Goal: Task Accomplishment & Management: Use online tool/utility

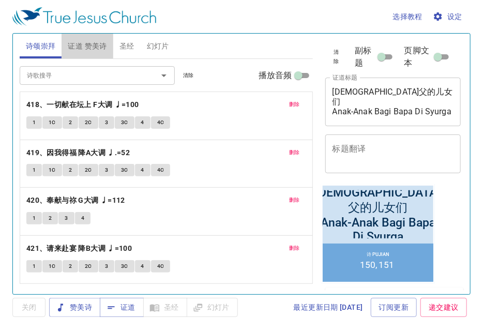
click at [99, 43] on span "证道 赞美诗" at bounding box center [87, 46] width 39 height 13
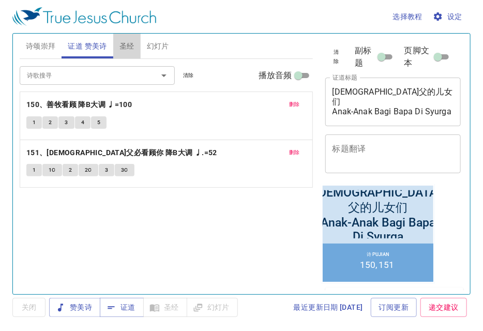
click at [133, 55] on button "圣经" at bounding box center [126, 46] width 27 height 25
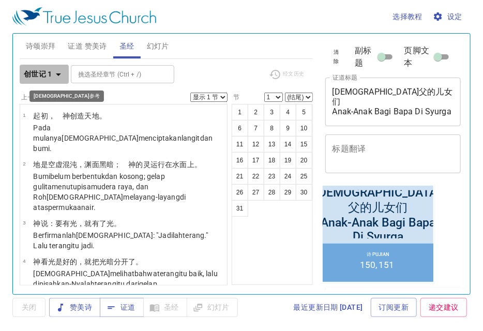
click at [54, 74] on icon "button" at bounding box center [58, 74] width 12 height 12
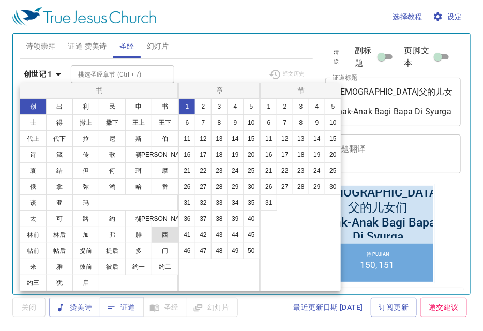
click at [165, 240] on button "西" at bounding box center [165, 235] width 27 height 17
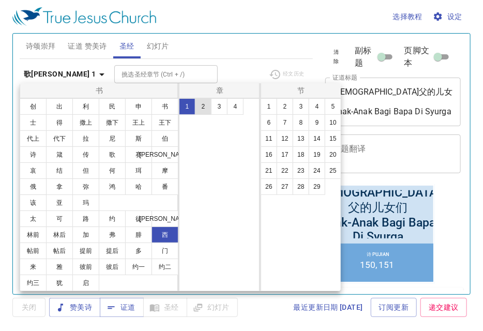
click at [201, 107] on button "2" at bounding box center [203, 106] width 17 height 17
click at [302, 151] on button "18" at bounding box center [301, 154] width 17 height 17
select select "18"
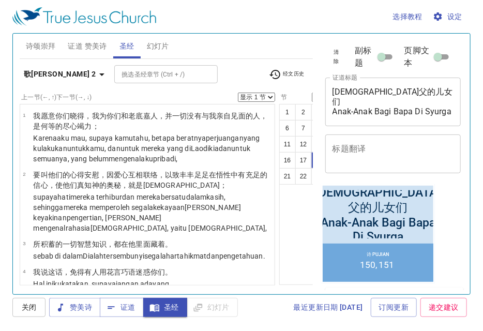
scroll to position [931, 0]
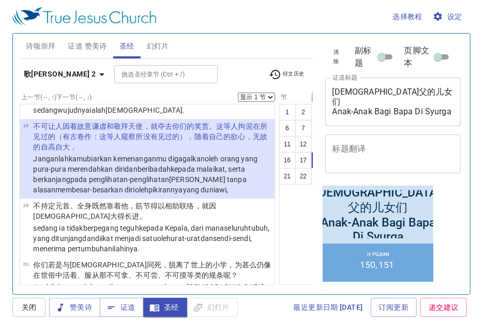
click at [40, 41] on span "诗颂崇拜" at bounding box center [41, 46] width 30 height 13
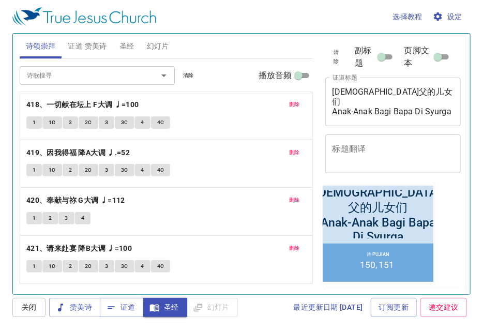
click at [87, 51] on span "证道 赞美诗" at bounding box center [87, 46] width 39 height 13
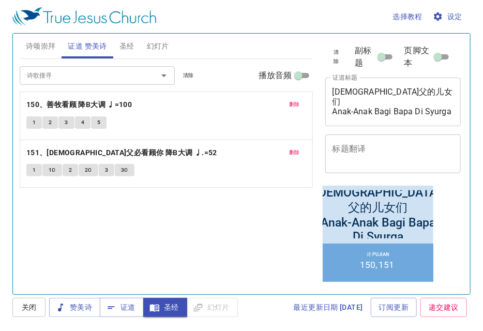
click at [54, 50] on span "诗颂崇拜" at bounding box center [41, 46] width 30 height 13
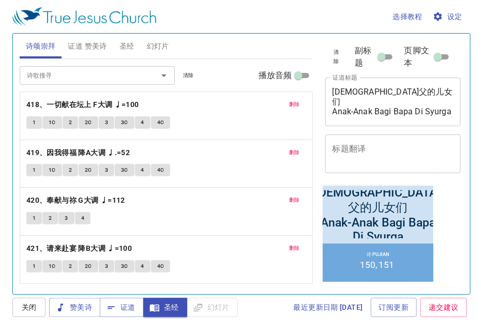
click at [76, 48] on span "证道 赞美诗" at bounding box center [87, 46] width 39 height 13
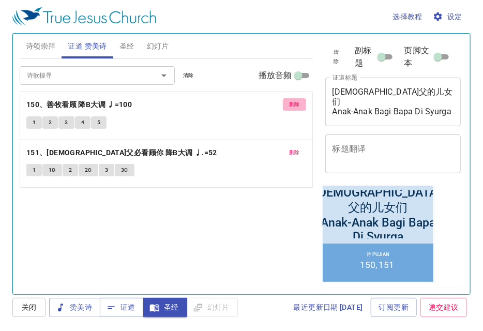
click at [294, 103] on span "删除" at bounding box center [294, 104] width 11 height 9
click at [294, 148] on span "删除" at bounding box center [294, 152] width 11 height 9
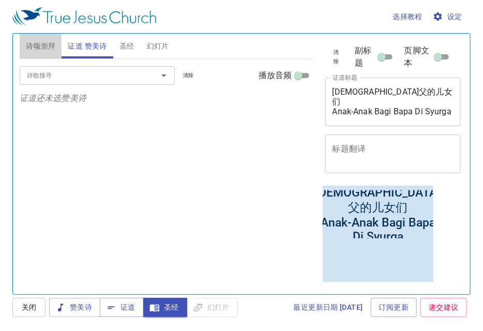
click at [43, 49] on span "诗颂崇拜" at bounding box center [41, 46] width 30 height 13
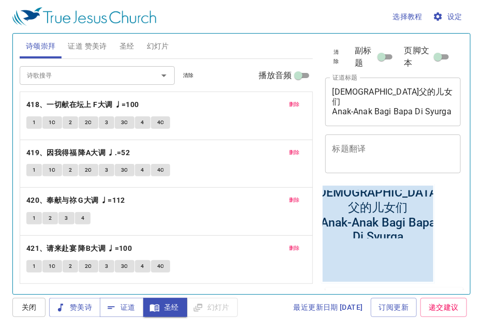
click at [303, 104] on button "删除" at bounding box center [294, 104] width 23 height 12
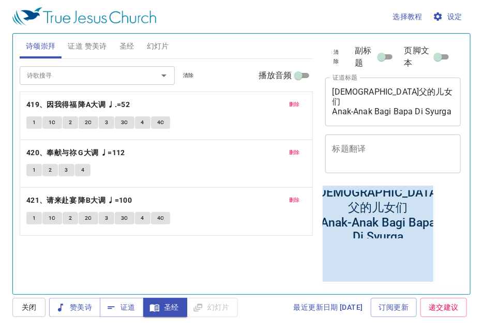
click at [303, 104] on button "删除" at bounding box center [294, 104] width 23 height 12
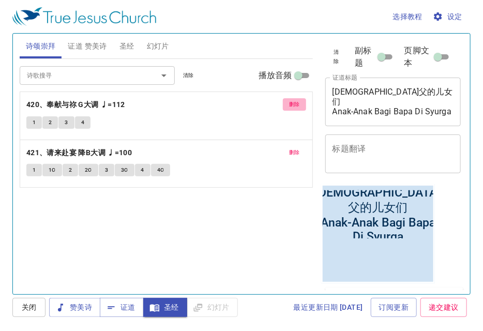
click at [303, 104] on button "删除" at bounding box center [294, 104] width 23 height 12
click at [303, 146] on button "删除" at bounding box center [294, 152] width 23 height 12
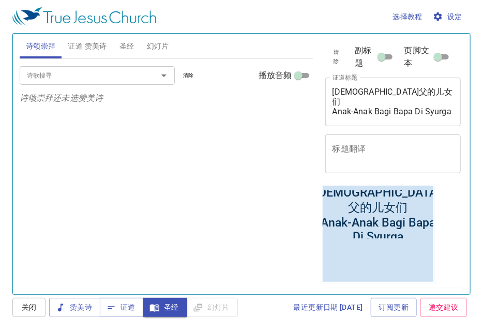
click at [112, 77] on input "诗歌搜寻" at bounding box center [82, 75] width 119 height 12
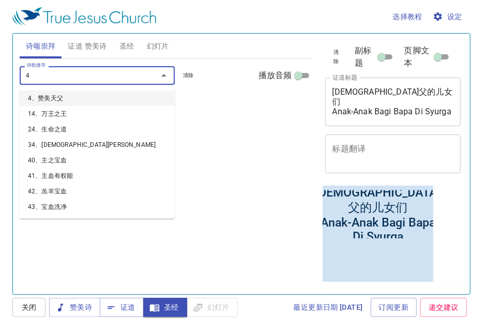
type input "44"
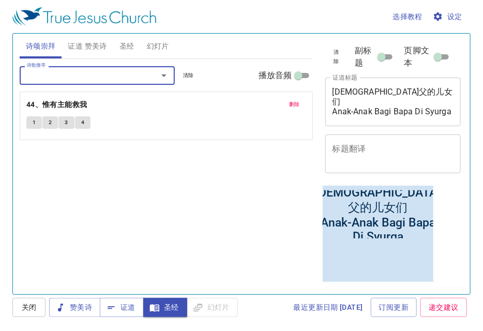
drag, startPoint x: 294, startPoint y: 103, endPoint x: 157, endPoint y: 78, distance: 138.9
click at [293, 103] on span "删除" at bounding box center [294, 104] width 11 height 9
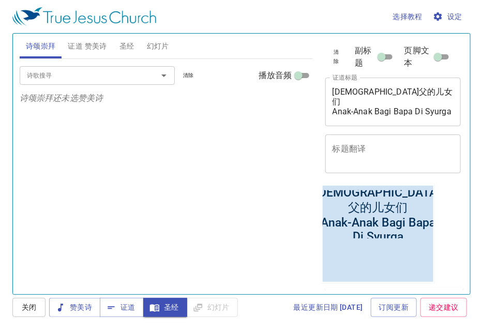
click at [101, 68] on div "诗歌搜寻" at bounding box center [97, 75] width 155 height 18
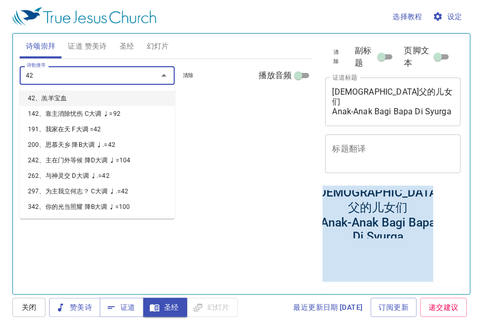
type input "424"
type input "425"
type input "426"
type input "427"
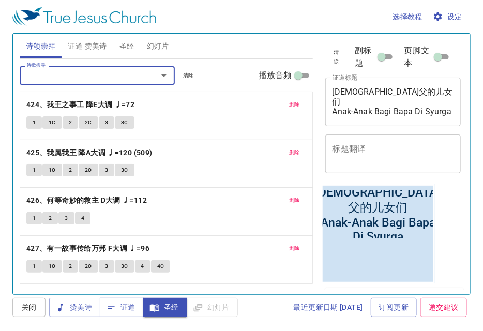
click at [125, 50] on span "圣经" at bounding box center [127, 46] width 15 height 13
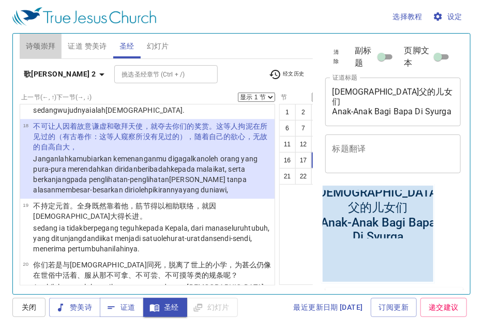
click at [43, 43] on span "诗颂崇拜" at bounding box center [41, 46] width 30 height 13
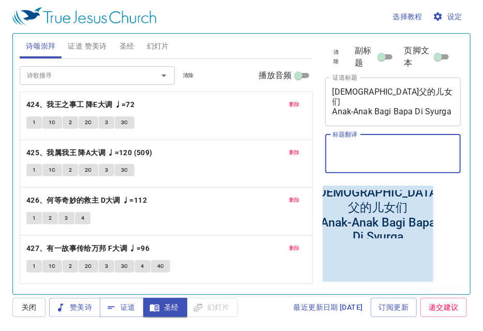
click at [421, 151] on textarea "标题翻译" at bounding box center [394, 154] width 122 height 20
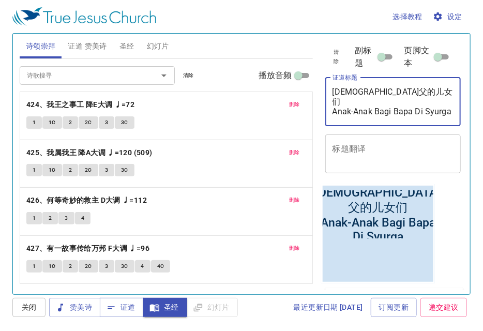
drag, startPoint x: 344, startPoint y: 107, endPoint x: 268, endPoint y: 101, distance: 76.3
click at [268, 101] on div "诗颂崇拜 证道 赞美诗 圣经 幻灯片 诗歌搜寻 诗歌搜寻 清除 播放音频 删除 424、我王之事工 降E大调 ♩=72 1 1C 2 2C 3 3C 删除 4…" at bounding box center [242, 160] width 452 height 261
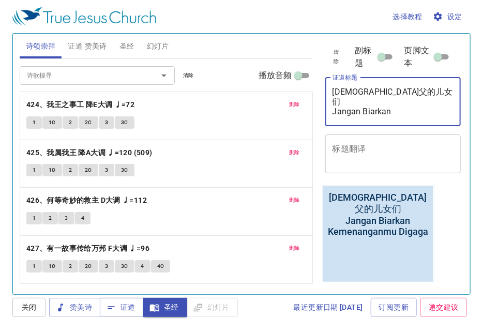
type textarea "天父的儿女们 Jangan Biarkan Kemenanganmu Digagal"
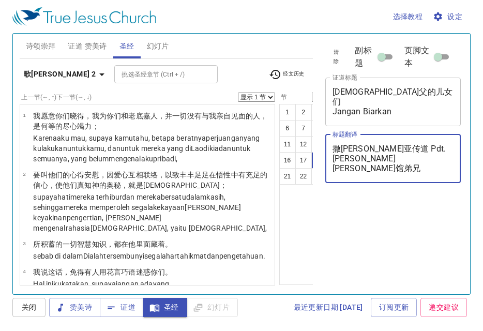
select select "18"
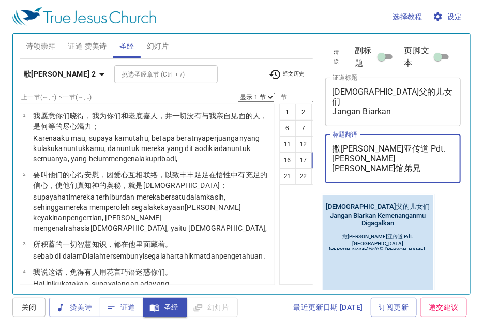
scroll to position [931, 0]
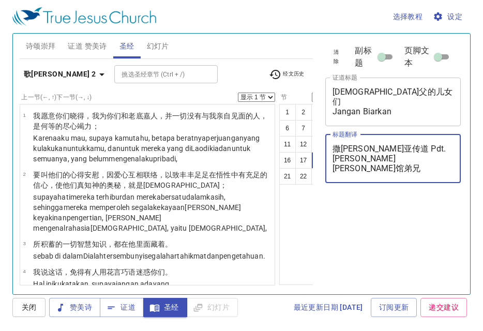
select select "18"
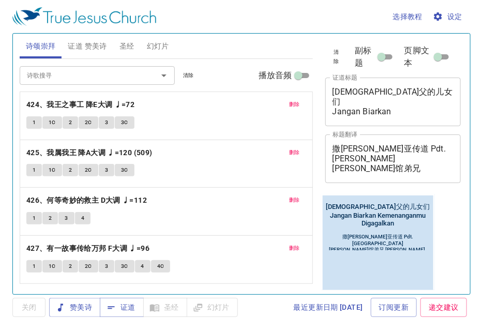
click at [95, 70] on input "诗歌搜寻" at bounding box center [82, 75] width 119 height 12
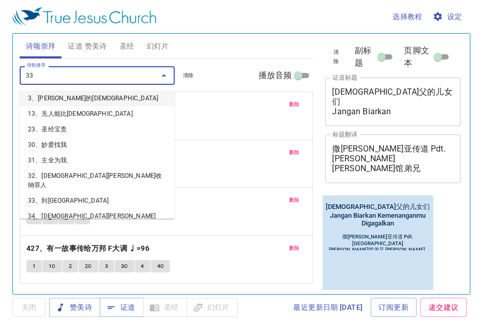
type input "333"
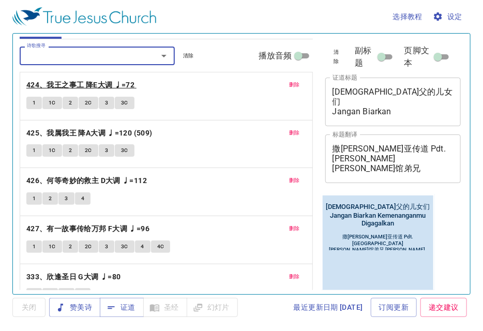
scroll to position [40, 0]
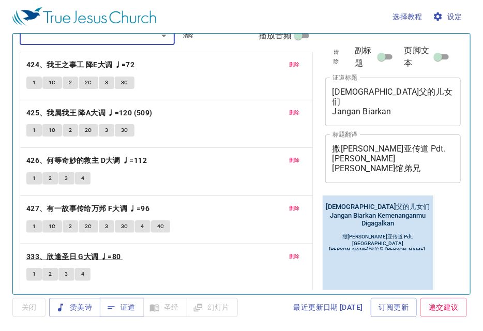
click at [96, 251] on b "333、欣逢圣日 G大调 ♩=80" at bounding box center [73, 257] width 95 height 13
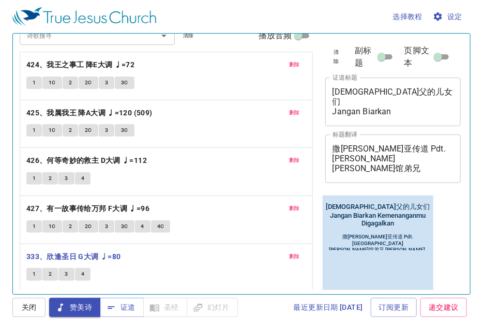
click at [31, 262] on div "删除 333、欣逢圣日 G大调 ♩=80 1 2 3 4" at bounding box center [166, 268] width 292 height 48
click at [36, 270] on button "1" at bounding box center [34, 274] width 16 height 12
click at [60, 254] on b "333、欣逢圣日 G大调 ♩=80" at bounding box center [73, 257] width 95 height 13
click at [38, 268] on button "1" at bounding box center [34, 274] width 16 height 12
click at [60, 271] on button "3" at bounding box center [66, 274] width 16 height 12
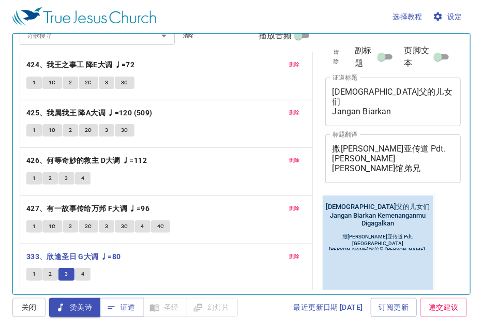
click at [37, 271] on button "1" at bounding box center [34, 274] width 16 height 12
click at [417, 262] on div "天父的儿女们 Jangan Biarkan Kemenanganmu Digagalkan 天父的儿女们 Jangan Biarkan Kemenanganm…" at bounding box center [377, 243] width 111 height 96
click at [283, 256] on button "删除" at bounding box center [294, 257] width 23 height 12
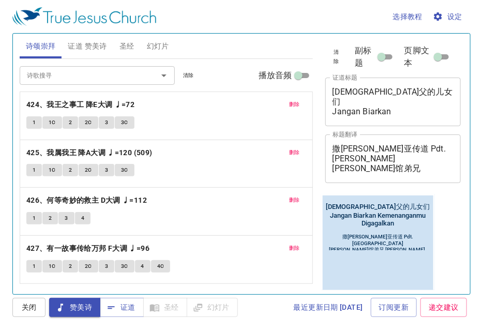
scroll to position [0, 0]
click at [94, 58] on button "证道 赞美诗" at bounding box center [87, 46] width 51 height 25
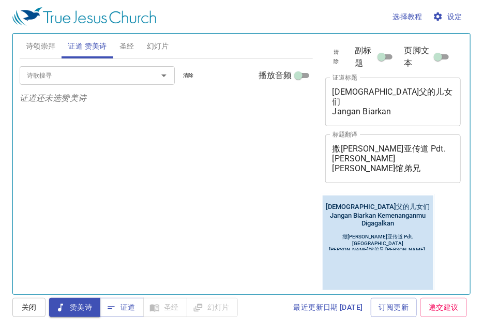
click at [95, 77] on input "诗歌搜寻" at bounding box center [82, 75] width 119 height 12
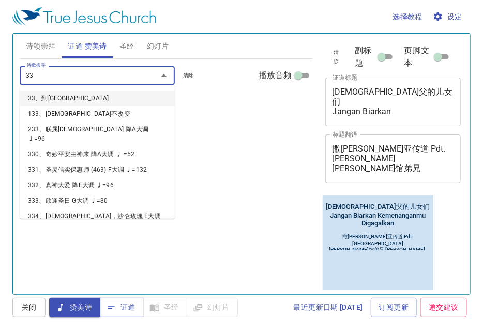
type input "333"
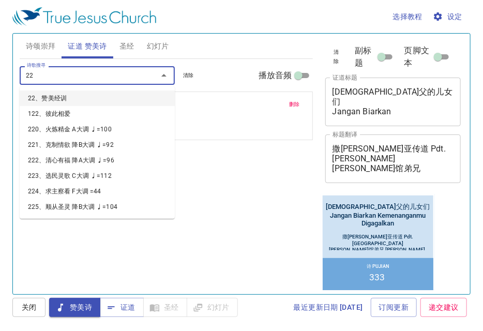
type input "220"
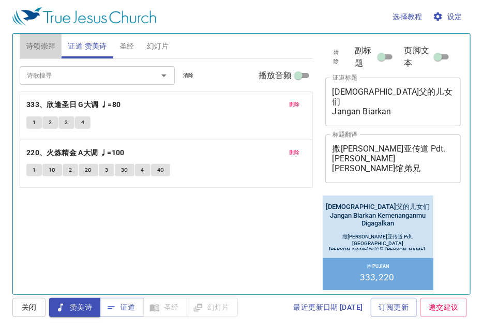
click at [39, 49] on span "诗颂崇拜" at bounding box center [41, 46] width 30 height 13
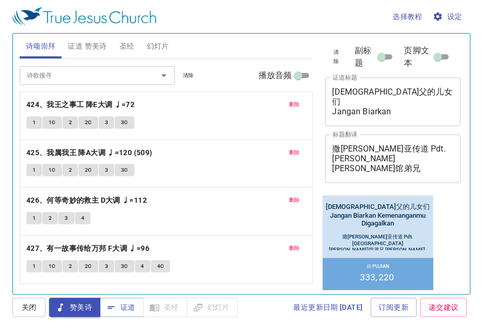
click at [266, 320] on div "选择教程 设定 诗颂崇拜 证道 赞美诗 圣经 幻灯片 诗歌搜寻 诗歌搜寻 清除 播放音频 删除 424、我王之事工 降E大调 ♩=72 1 1C 2 2C 3…" at bounding box center [241, 165] width 483 height 331
click at [124, 48] on span "圣经" at bounding box center [127, 46] width 15 height 13
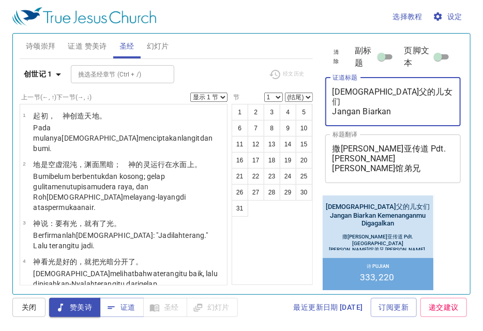
drag, startPoint x: 393, startPoint y: 93, endPoint x: 330, endPoint y: 90, distance: 63.2
click at [330, 90] on div "天父的儿女们 Jangan Biarkan Kemenanganmu Digagalkan x 证道标题" at bounding box center [394, 102] width 136 height 49
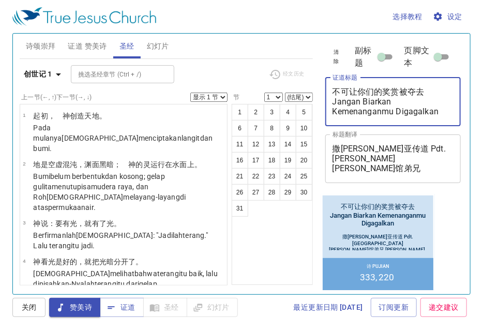
click at [384, 113] on textarea "不可让你们的奖赏被夺去 Jangan Biarkan Kemenanganmu Digagalkan" at bounding box center [394, 102] width 122 height 30
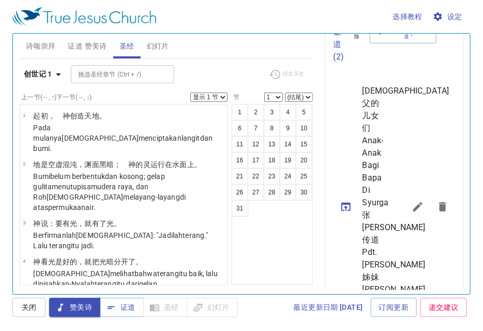
scroll to position [414, 0]
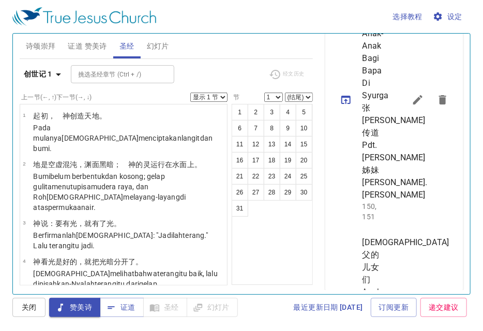
type textarea "不可让你们的奖赏被夺去 Jangan Biarkan Kemenanganmu Digagalkan"
click at [413, 106] on icon "sermon lineup list" at bounding box center [418, 100] width 12 height 12
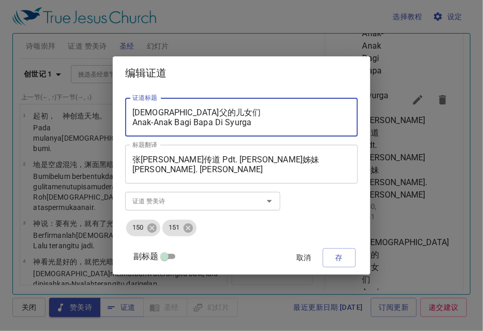
click at [299, 115] on textarea "天父的儿女们 Anak-Anak Bagi Bapa Di Syurga" at bounding box center [242, 118] width 218 height 20
paste textarea "不可让你们的奖赏被夺去 Jangan Biarkan Kemenanganmu Digagalkan"
type textarea "不可让你们的奖赏被夺去 Jangan Biarkan Kemenanganmu Digagalkan"
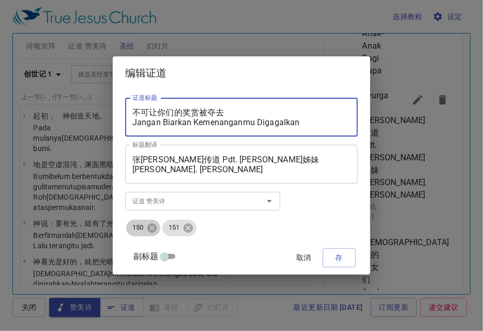
click at [159, 221] on div "150" at bounding box center [143, 228] width 34 height 17
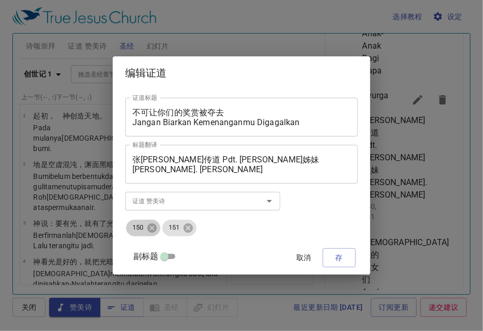
click at [150, 225] on span "150" at bounding box center [137, 228] width 23 height 10
click at [158, 229] on icon at bounding box center [151, 228] width 11 height 11
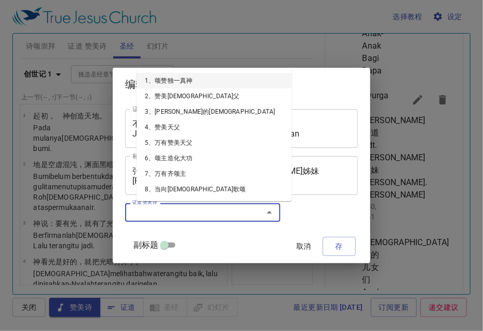
click at [167, 214] on input "证道 赞美诗" at bounding box center [187, 213] width 119 height 12
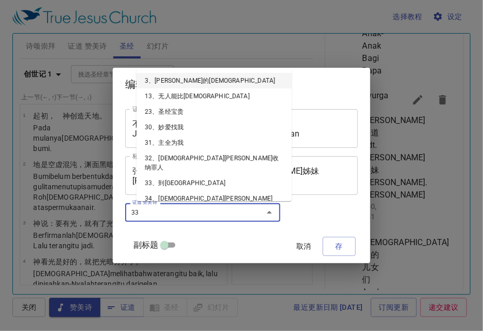
type input "333"
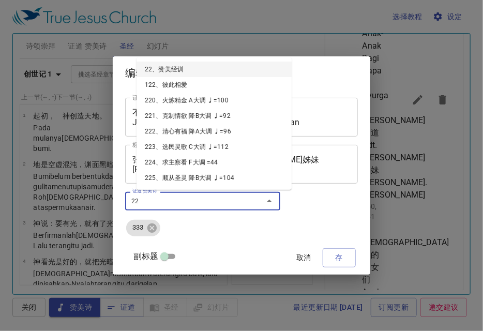
type input "220"
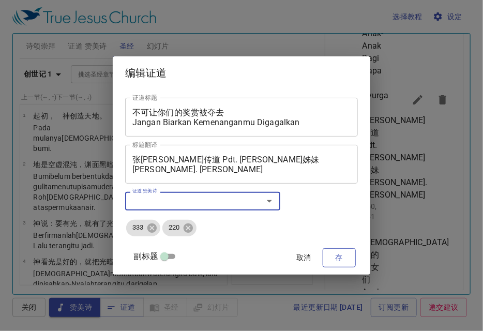
click at [331, 262] on span "存" at bounding box center [339, 258] width 17 height 13
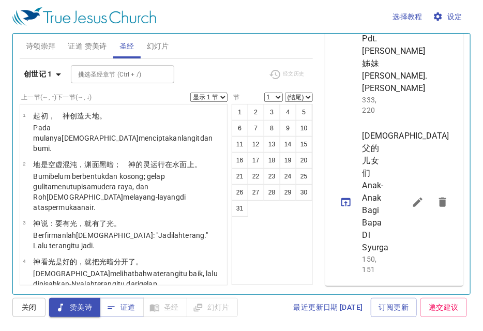
scroll to position [718, 0]
click at [412, 196] on icon "sermon lineup list" at bounding box center [418, 202] width 12 height 12
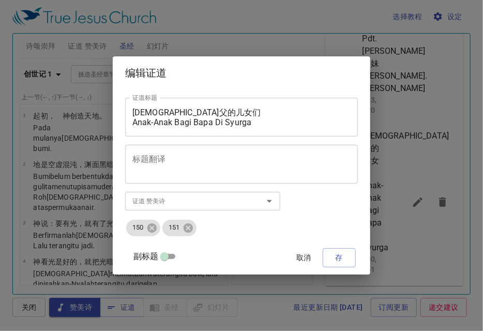
click at [315, 124] on textarea "天父的儿女们 Anak-Anak Bagi Bapa Di Syurga" at bounding box center [242, 118] width 218 height 20
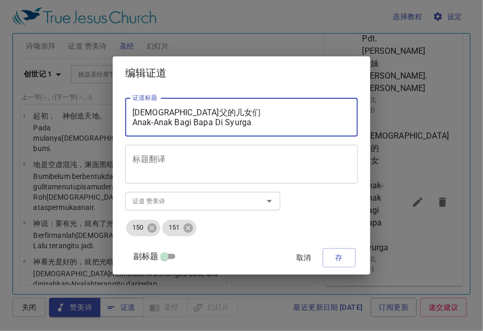
paste textarea "不可让你们的奖赏被夺去 Jangan Biarkan Kemenanganmu Digagalkan"
type textarea "不可让你们的奖赏被夺去 Jangan Biarkan Kemenanganmu Digagalkan"
click at [162, 233] on li "150" at bounding box center [143, 228] width 36 height 19
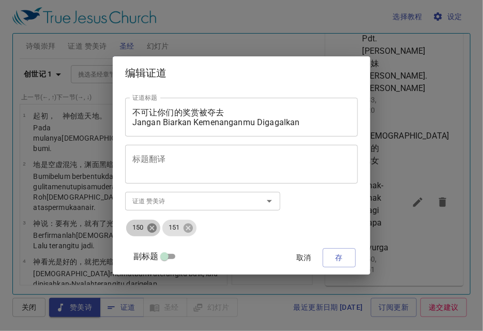
click at [158, 233] on icon at bounding box center [151, 228] width 11 height 11
click at [158, 232] on icon at bounding box center [151, 228] width 11 height 11
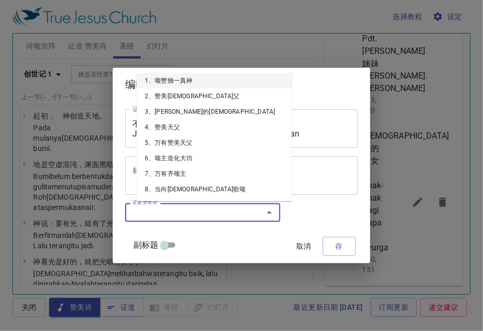
click at [178, 211] on input "证道 赞美诗" at bounding box center [187, 213] width 119 height 12
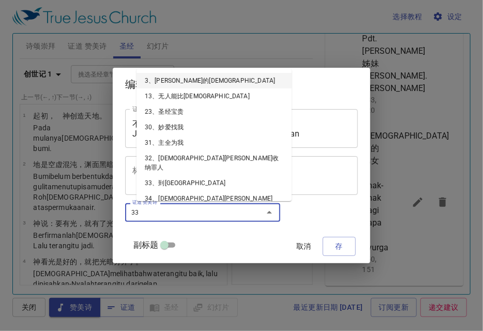
type input "333"
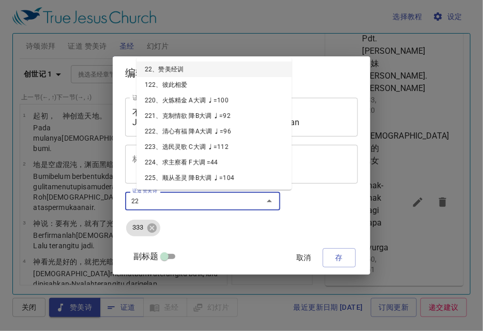
type input "220"
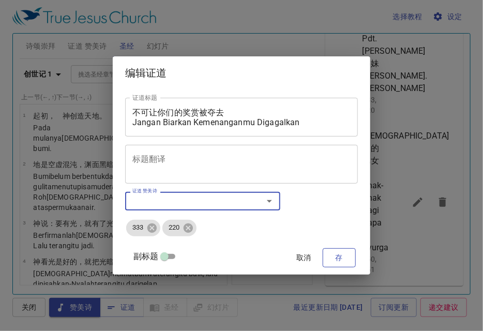
click at [331, 256] on span "存" at bounding box center [339, 258] width 17 height 13
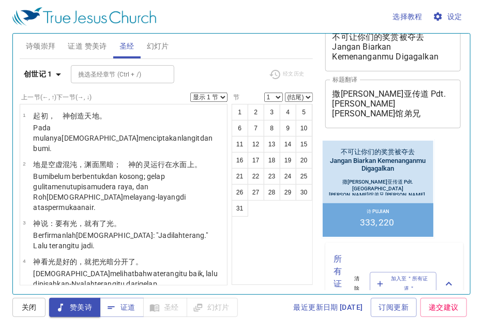
scroll to position [46, 0]
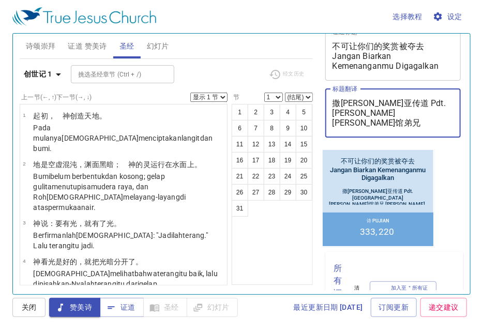
click at [409, 123] on textarea "撒加利亚传道 Pdt. Zakharia 陈勇馆弟兄 Sdra. Chin Yuon QUan" at bounding box center [394, 113] width 122 height 30
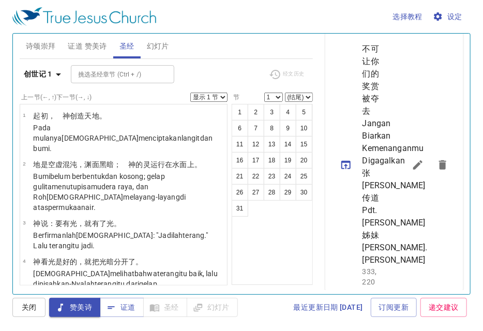
scroll to position [356, 0]
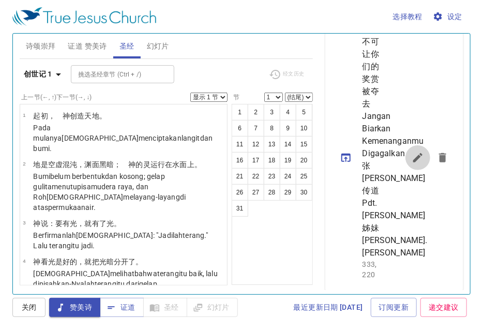
click at [414, 164] on icon "sermon lineup list" at bounding box center [418, 158] width 12 height 12
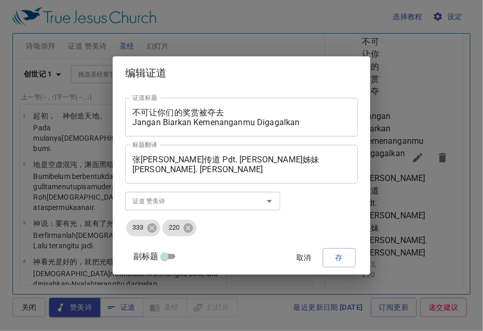
click at [253, 176] on div "张以撒传道 Pdt. Isaac Chong 吴明兰姊妹 Sdri. Ng Ming Lan 标题翻译" at bounding box center [241, 164] width 233 height 39
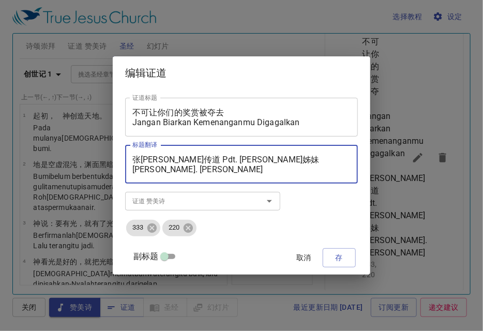
paste textarea "撒加利亚传道 Pdt. Zakharia 陈勇馆弟兄 Sdra. Chin Yuon QU"
type textarea "撒加利亚传道 Pdt. Zakharia 陈勇馆弟兄 Sdra. Chin Yuon QUan"
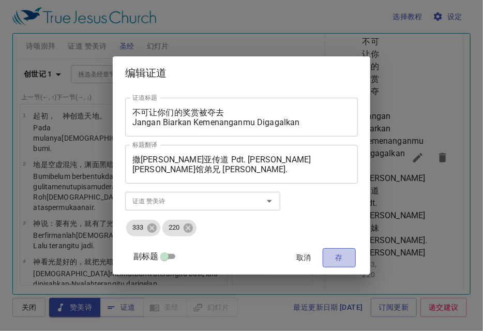
click at [331, 256] on span "存" at bounding box center [339, 258] width 17 height 13
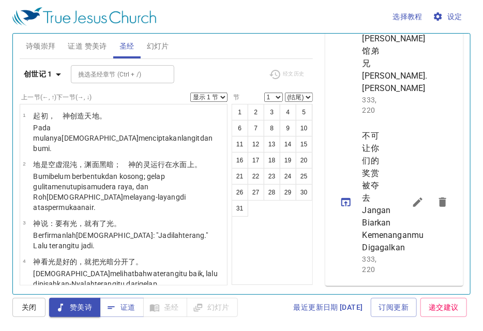
scroll to position [756, 0]
click at [347, 190] on button "sermon lineup list" at bounding box center [346, 202] width 25 height 25
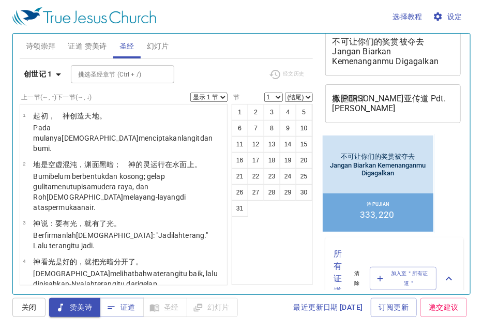
scroll to position [52, 0]
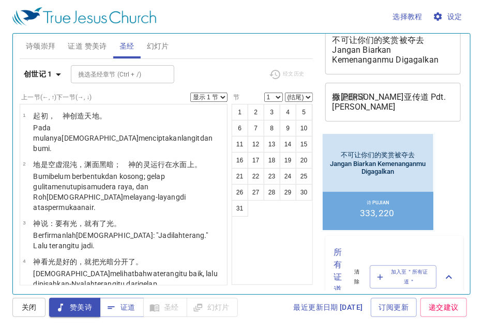
click at [97, 45] on span "证道 赞美诗" at bounding box center [87, 46] width 39 height 13
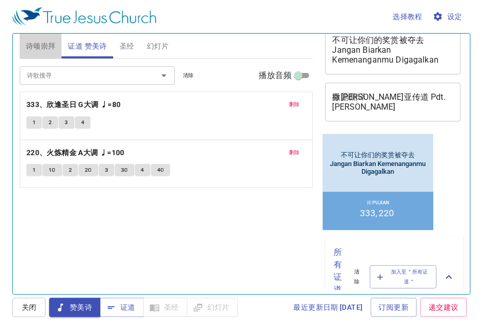
click at [39, 42] on span "诗颂崇拜" at bounding box center [41, 46] width 30 height 13
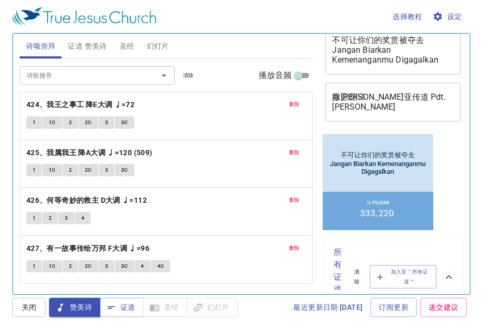
click at [292, 196] on span "删除" at bounding box center [294, 200] width 11 height 9
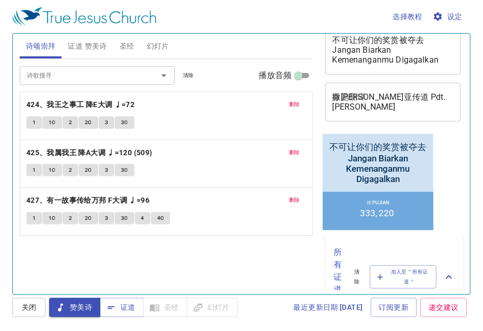
click at [230, 209] on div "删除 427、有一故事传给万邦 F大调 ♩=96 1 1C 2 2C 3 3C 4 4C" at bounding box center [166, 212] width 292 height 48
click at [35, 215] on span "1" at bounding box center [34, 218] width 3 height 9
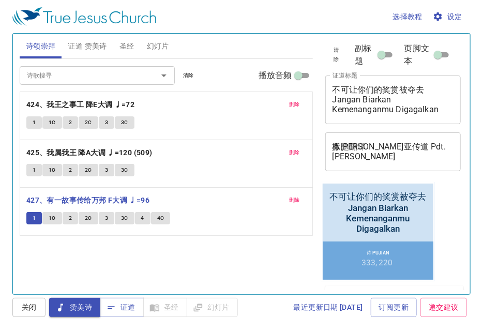
scroll to position [0, 0]
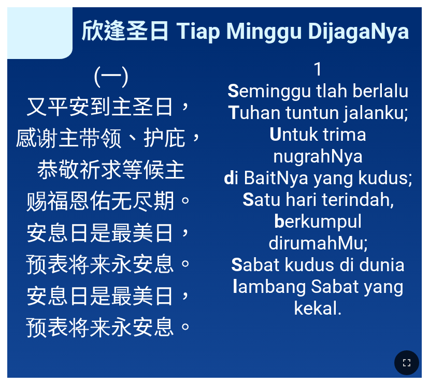
drag, startPoint x: 104, startPoint y: 382, endPoint x: 99, endPoint y: 380, distance: 5.4
click at [104, 382] on div at bounding box center [214, 363] width 429 height 44
click at [44, 306] on span "(一) 又平安到主圣日， 感谢主带领、护庇， 恭敬祈求等候主 赐[PERSON_NAME]无尽期。 安息日是最美日， 预表将来永安息。 安息日是最美日， 预表…" at bounding box center [111, 200] width 191 height 284
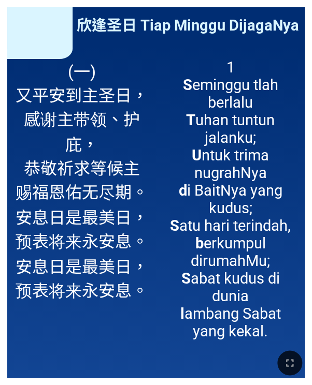
click at [72, 306] on div "(一) 又平安到主圣日， 感谢主带领、护庇， 恭敬祈求等候主 赐[PERSON_NAME]无尽期。 安息日是最美日， 预表将来永安息。 安息日是最美日， 预表…" at bounding box center [81, 214] width 149 height 327
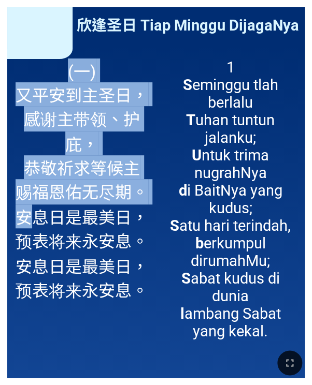
drag, startPoint x: 0, startPoint y: 203, endPoint x: 37, endPoint y: 212, distance: 38.3
click at [37, 212] on div "欣逢圣日 Tiap Minggu DijagaNya 欣逢圣日 [PERSON_NAME] (一) 又平安到主圣日， 感谢主带领、护庇， 恭敬祈求等候主 赐[…" at bounding box center [156, 192] width 312 height 385
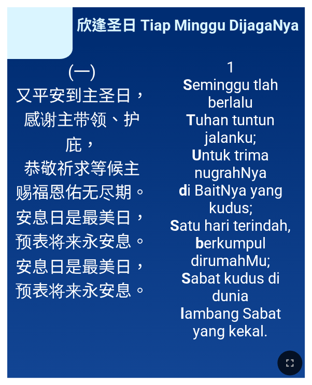
click at [2, 204] on div "欣逢圣日 Tiap Minggu DijagaNya 欣逢圣日 [PERSON_NAME] (一) 又平安到主圣日， 感谢主带领、护庇， 恭敬祈求等候主 赐[…" at bounding box center [156, 192] width 312 height 385
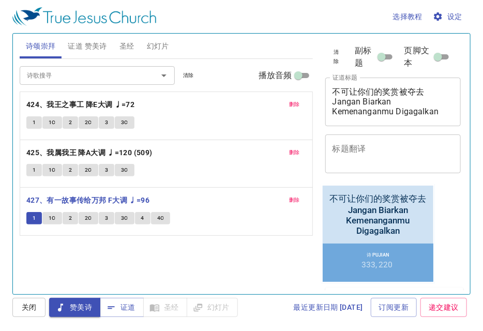
click at [75, 43] on span "证道 赞美诗" at bounding box center [87, 46] width 39 height 13
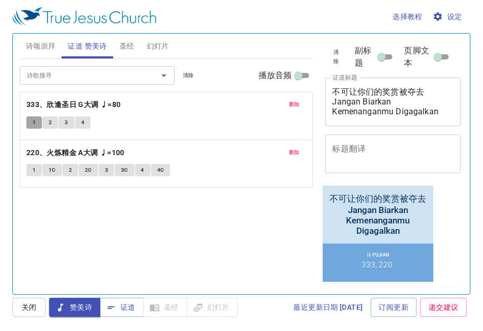
click at [40, 116] on button "1" at bounding box center [34, 122] width 16 height 12
click at [37, 118] on button "1" at bounding box center [34, 122] width 16 height 12
click at [60, 122] on button "3" at bounding box center [66, 122] width 16 height 12
click at [52, 122] on button "2" at bounding box center [50, 122] width 16 height 12
click at [34, 123] on span "1" at bounding box center [34, 122] width 3 height 9
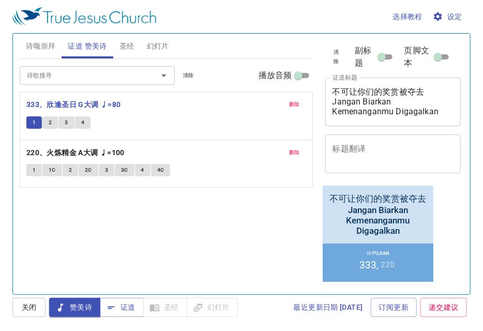
click at [48, 47] on span "诗颂崇拜" at bounding box center [41, 46] width 30 height 13
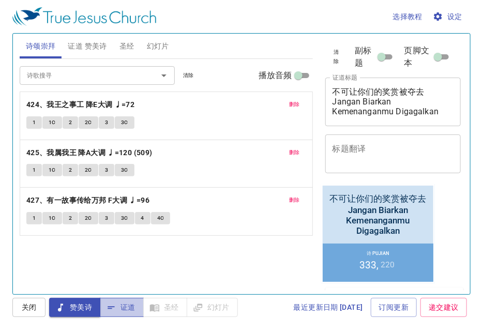
click at [127, 308] on span "证道" at bounding box center [121, 307] width 27 height 13
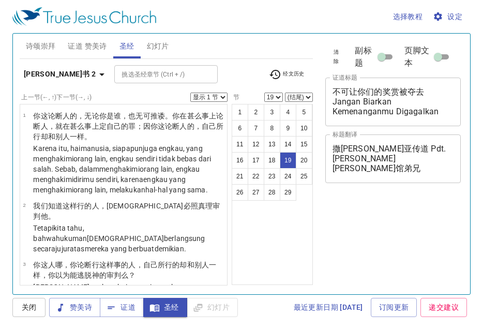
select select "19"
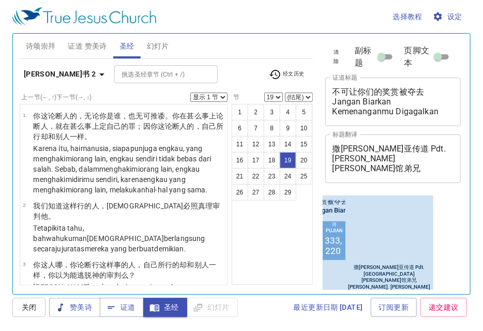
scroll to position [1075, 0]
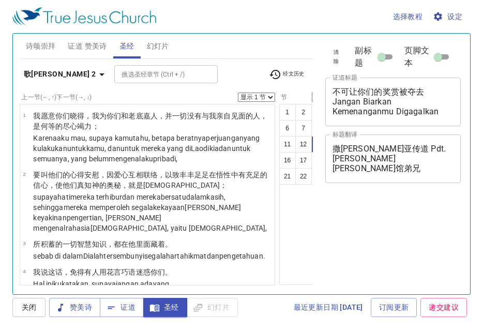
select select "13"
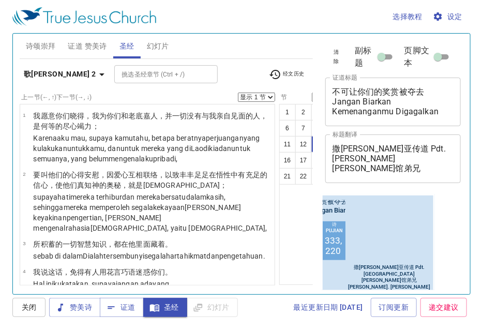
scroll to position [625, 0]
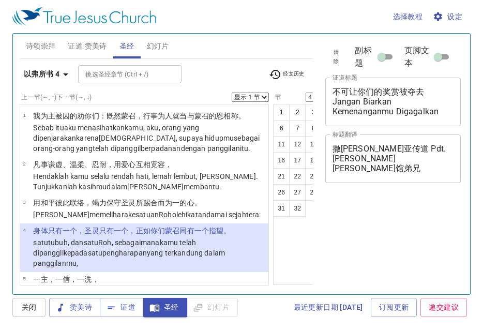
select select "4"
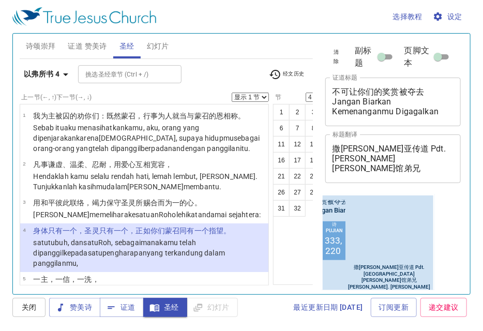
scroll to position [99, 0]
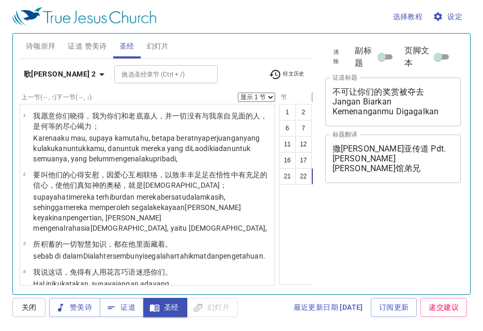
select select "23"
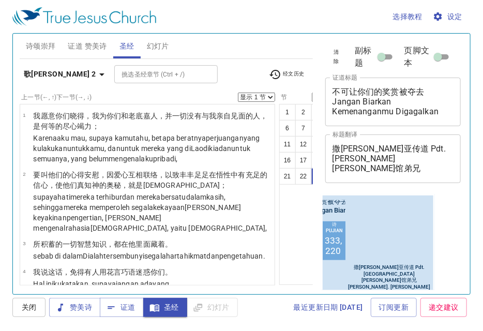
scroll to position [1216, 0]
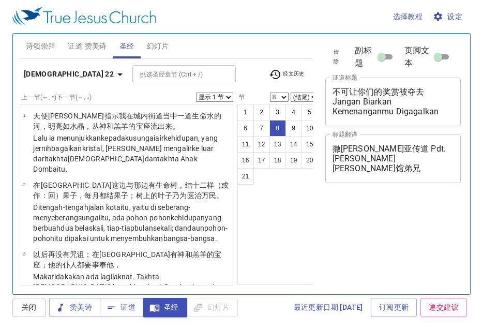
select select "8"
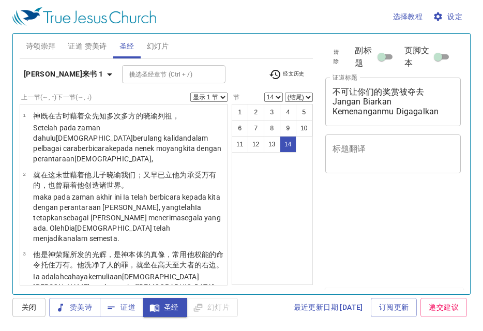
select select "14"
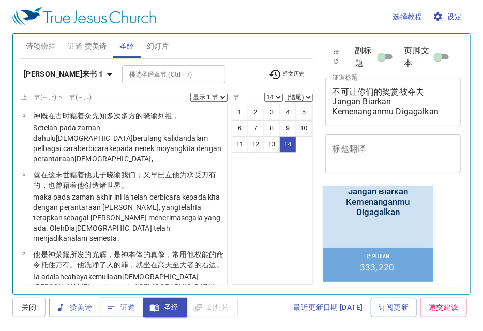
scroll to position [654, 0]
